Goal: Check status: Check status

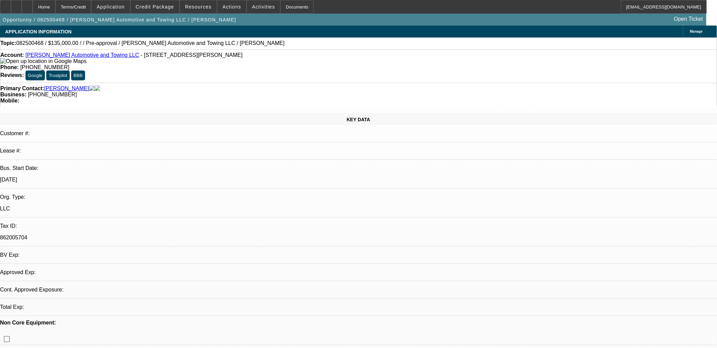
select select "0"
select select "2"
select select "0.1"
select select "1"
select select "2"
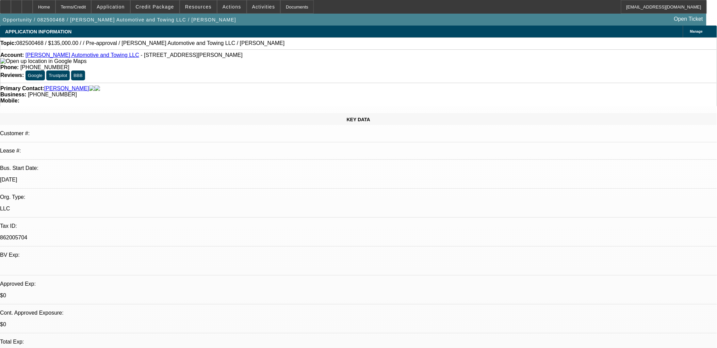
select select "4"
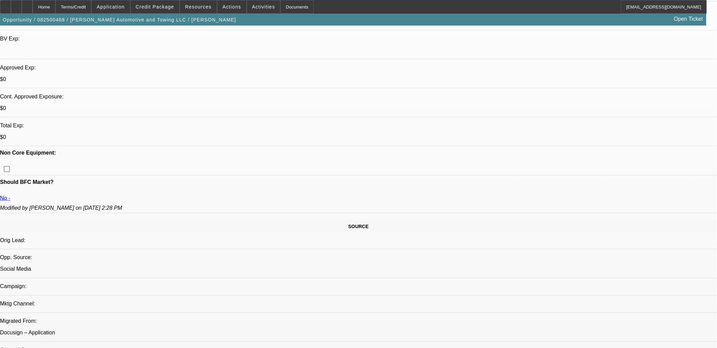
scroll to position [227, 0]
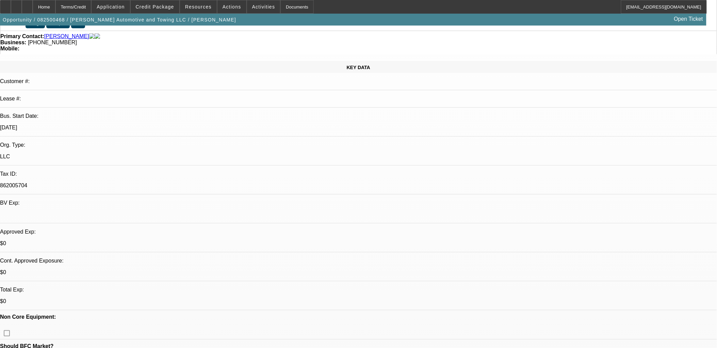
scroll to position [38, 0]
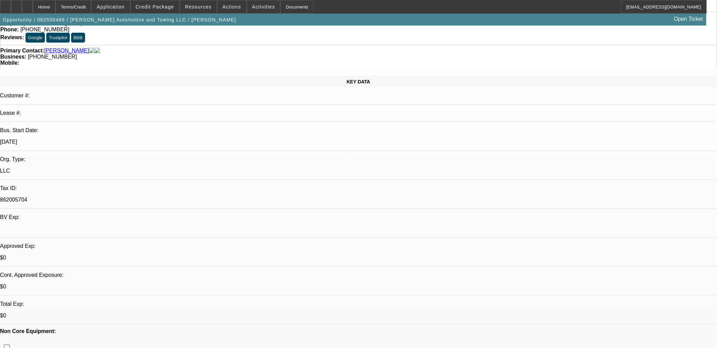
drag, startPoint x: 438, startPoint y: 120, endPoint x: 443, endPoint y: 121, distance: 5.1
